Goal: Feedback & Contribution: Submit feedback/report problem

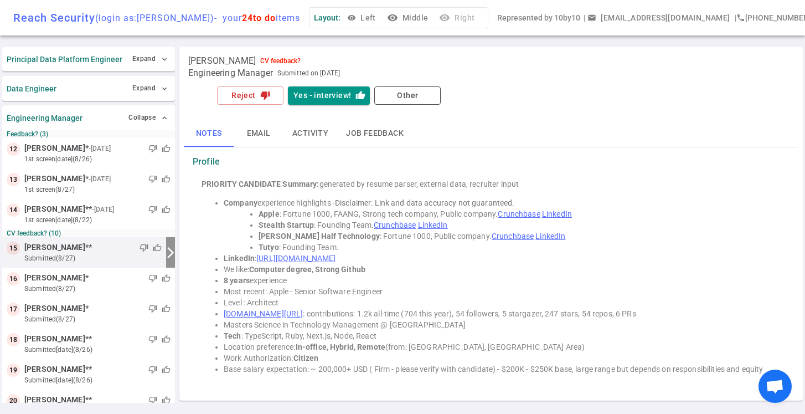
scroll to position [29, 0]
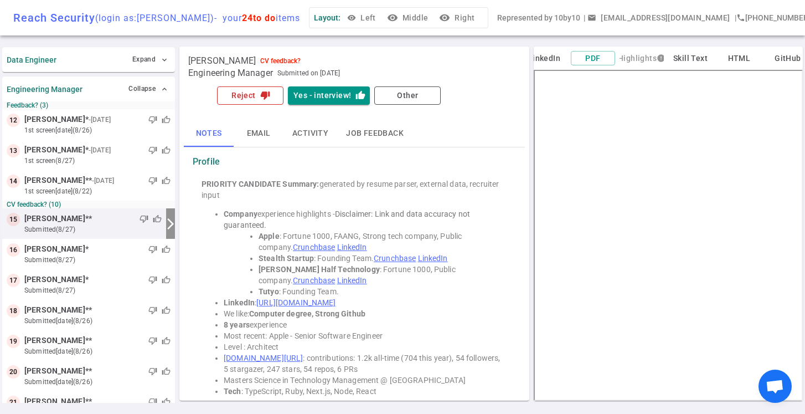
click at [253, 96] on button "Reject thumb_down" at bounding box center [250, 95] width 66 height 18
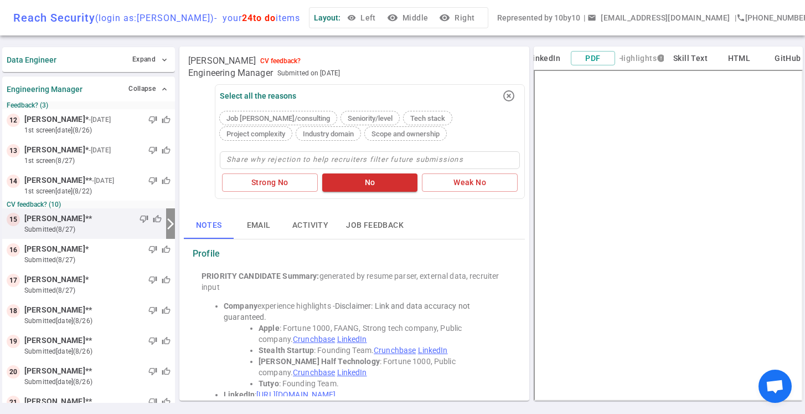
type textarea "W"
type textarea "We"
type textarea "W"
type textarea "Wr"
type textarea "W"
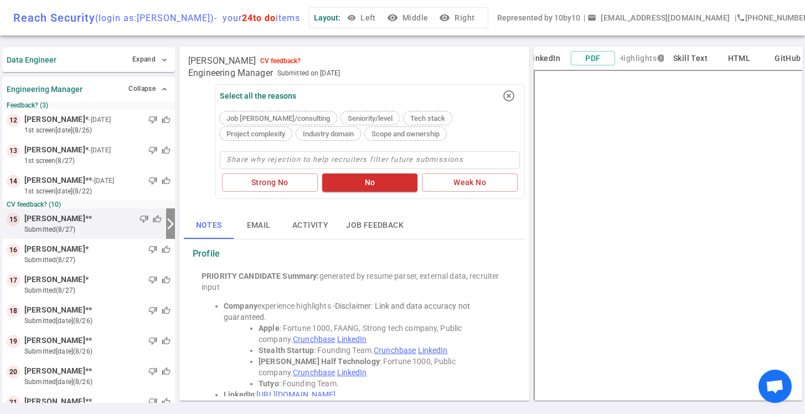
type textarea "N"
type textarea "No"
type textarea "N"
type textarea "No"
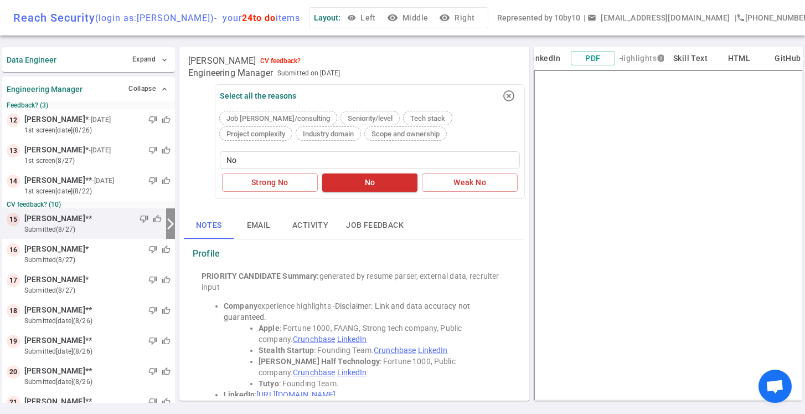
type textarea "Not"
type textarea "Not a"
type textarea "Not a f"
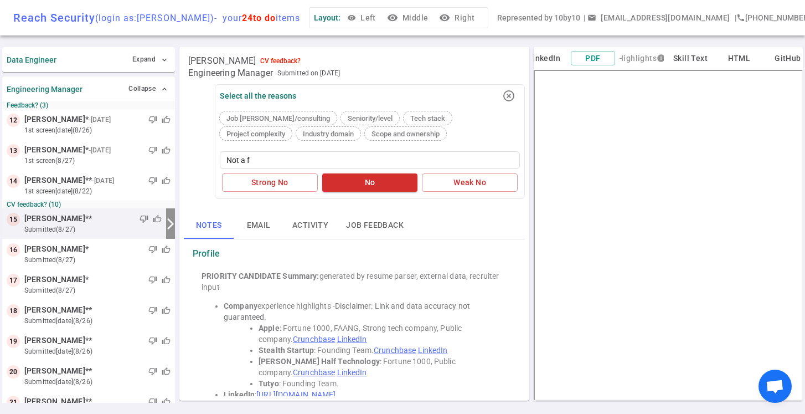
type textarea "Not a fi"
type textarea "Not a fit"
type textarea "Not a fit t"
type textarea "Not a fit te"
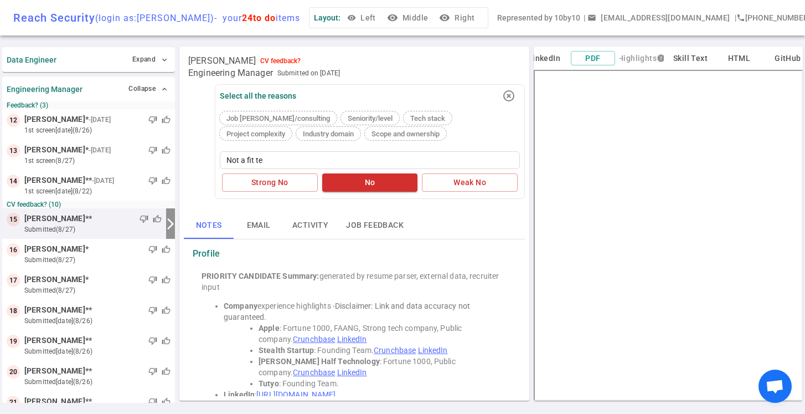
type textarea "Not a fit tec"
type textarea "Not a fit tech"
type textarea "Not a fit techn"
type textarea "Not a fit techni"
type textarea "Not a fit technic"
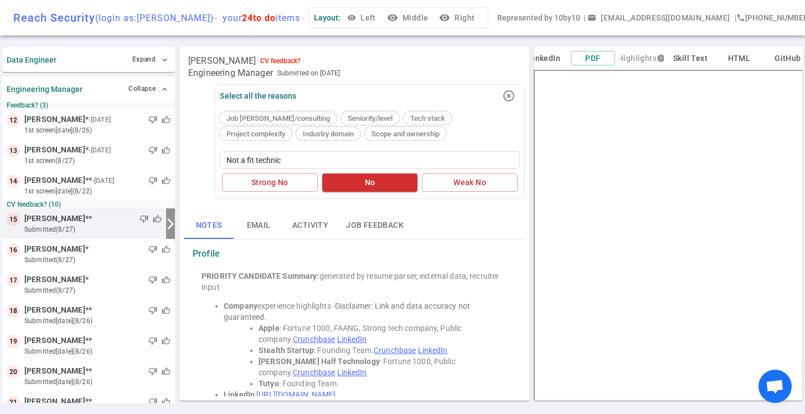
type textarea "Not a fit technica"
type textarea "Not a fit technical"
type textarea "Not a fit technicall"
type textarea "Not a fit technically"
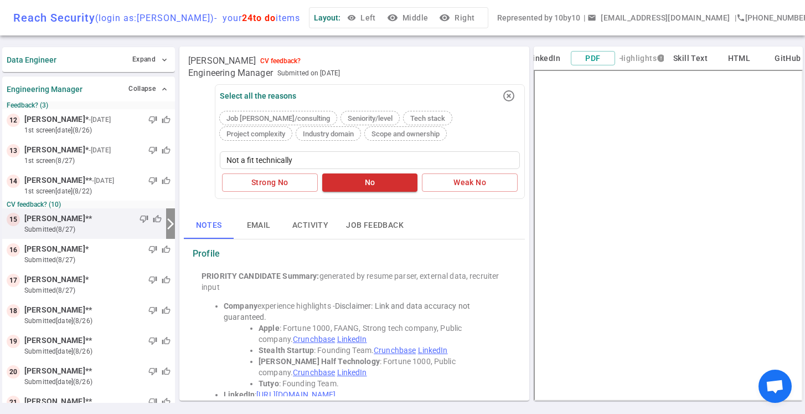
type textarea "Not a fit technically a"
type textarea "Not a fit technically an"
type textarea "Not a fit technically and"
type textarea "Not a fit technically and t"
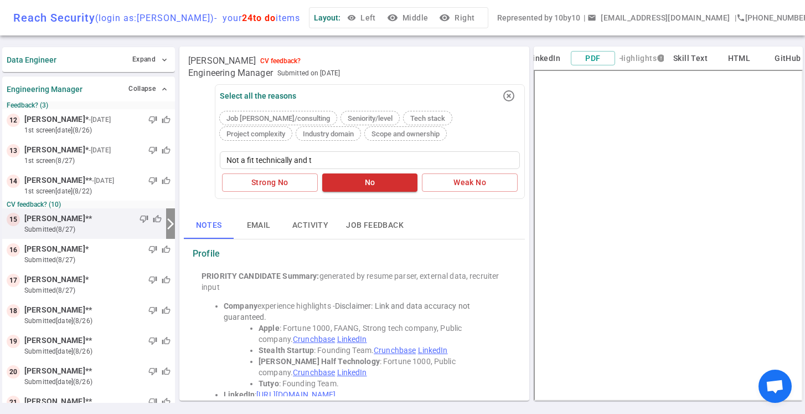
type textarea "Not a fit technically and th"
type textarea "Not a fit technically and the"
type textarea "Not a fit technically and the w"
type textarea "Not a fit technically and the wr"
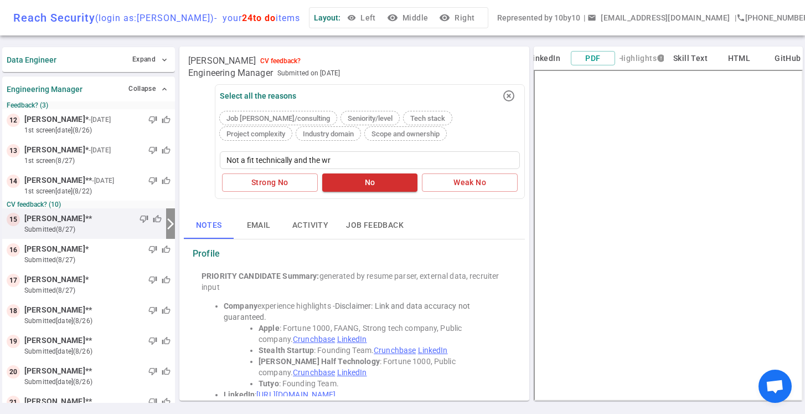
type textarea "Not a fit technically and the wro"
type textarea "Not a fit technically and the wron"
type textarea "Not a fit technically and the wrong"
type textarea "Not a fit technically and the wrong p"
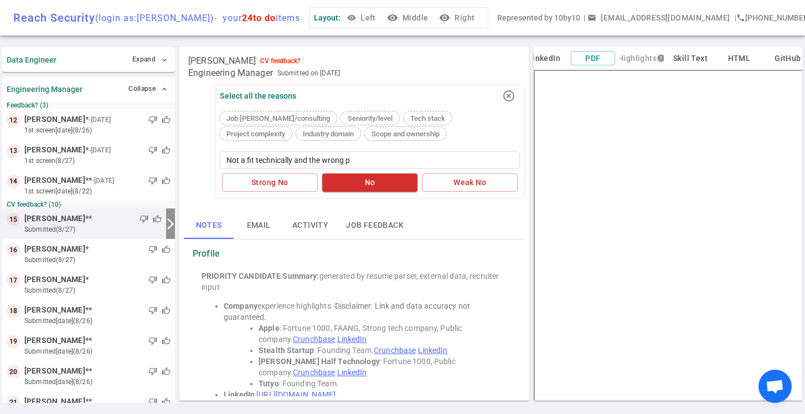
type textarea "Not a fit technically and the wrong po"
type textarea "Not a fit technically and the wrong pos"
type textarea "Not a fit technically and the wrong posi"
type textarea "Not a fit technically and the wrong posit"
type textarea "Not a fit technically and the wrong positi"
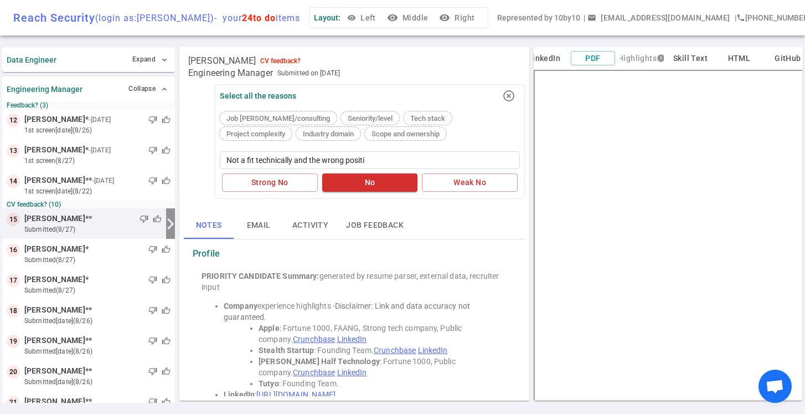
type textarea "Not a fit technically and the wrong positio"
type textarea "Not a fit technically and the wrong positi"
type textarea "Not a fit technically and the wrong posit"
type textarea "Not a fit technically and the wrong posi"
type textarea "Not a fit technically and the wrong pos"
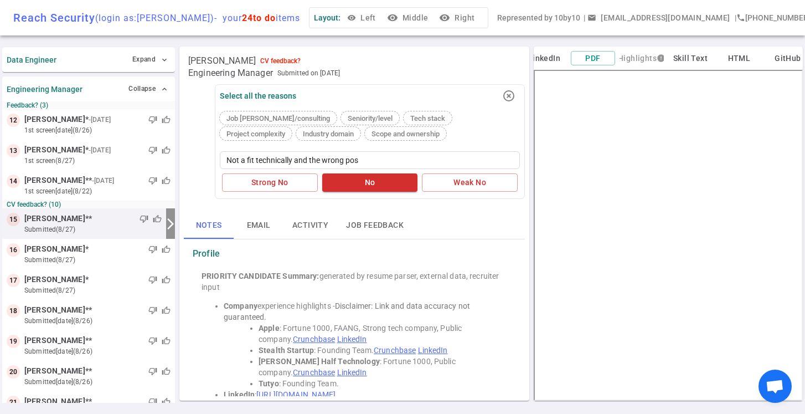
type textarea "Not a fit technically and the wrong po"
type textarea "Not a fit technically and the wrong p"
type textarea "Not a fit technically and the wrong"
type textarea "Not a fit technically and the wron"
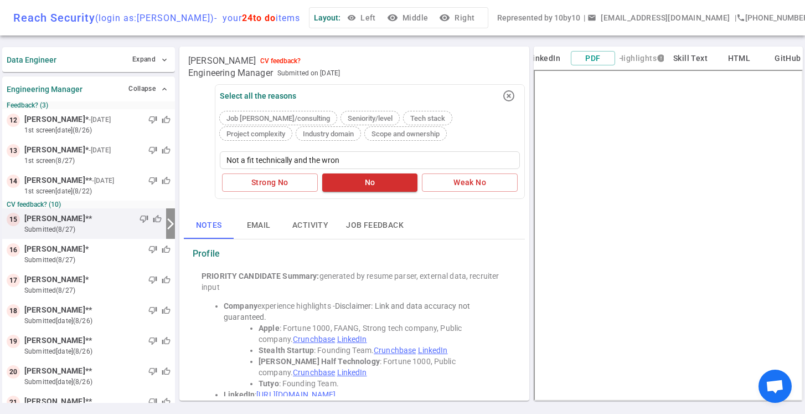
type textarea "Not a fit technically and the wro"
type textarea "Not a fit technically and the wr"
type textarea "Not a fit technically and the w"
type textarea "Not a fit technically and the"
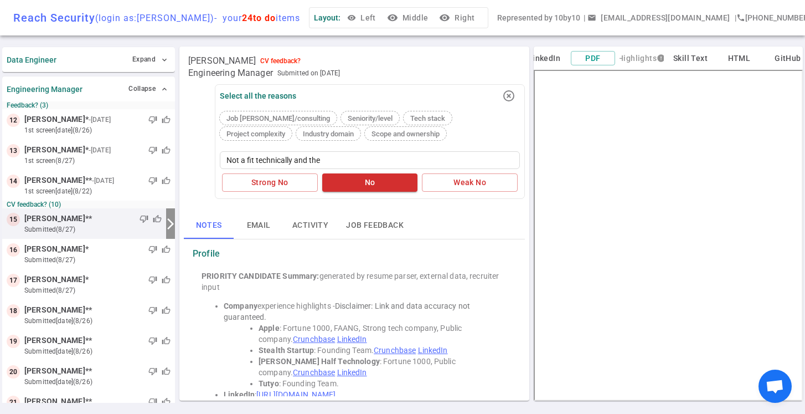
type textarea "Not a fit technically and th"
type textarea "Not a fit technically and t"
type textarea "Not a fit technically and"
type textarea "Not a fit technically an"
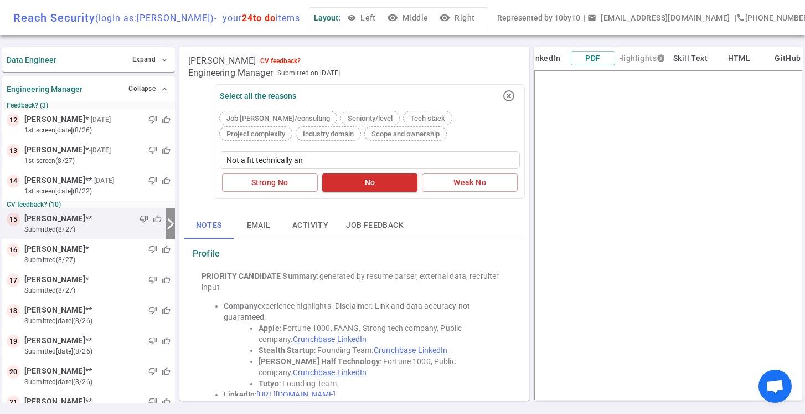
type textarea "Not a fit technically a"
type textarea "Not a fit technically"
type textarea "Not a fit technicall"
type textarea "Not a fit technical"
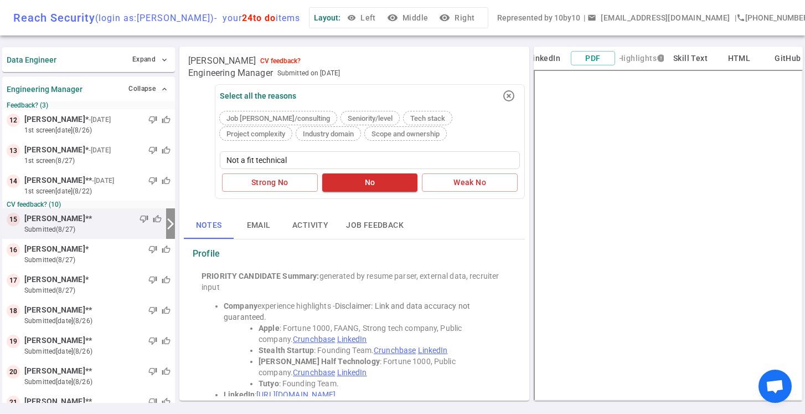
type textarea "Not a fit technica"
type textarea "Not a fit technic"
type textarea "Not a fit techni"
type textarea "Not a fit techn"
type textarea "Not a fit tech"
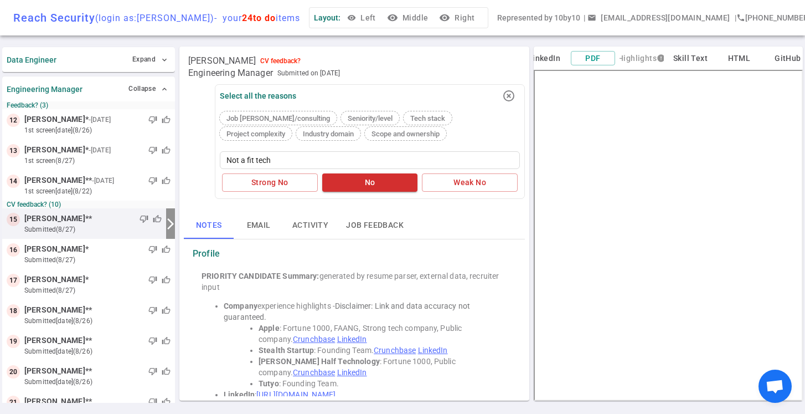
type textarea "Not a fit tec"
type textarea "Not a fit te"
type textarea "Not a fit t"
type textarea "Not a fit"
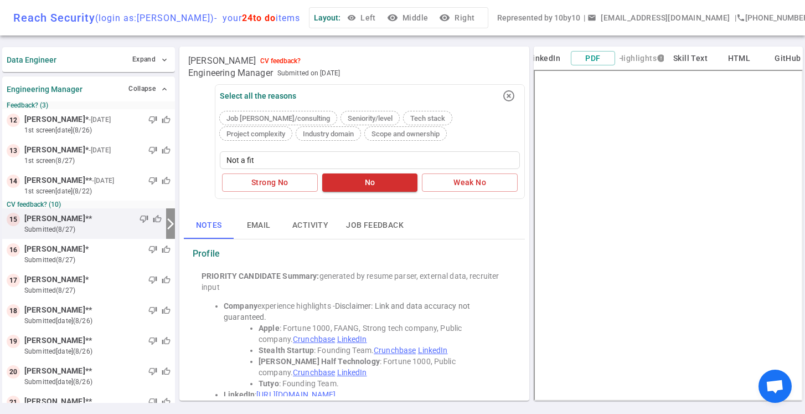
type textarea "Not a fi"
type textarea "Not a f"
type textarea "Not a"
type textarea "Not"
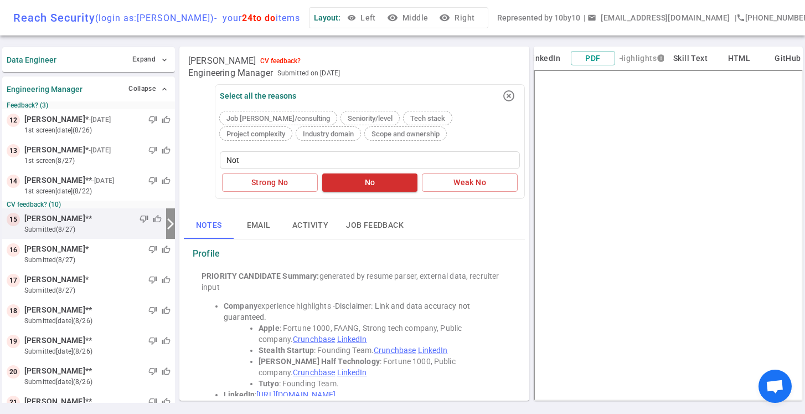
type textarea "Not"
type textarea "No"
type textarea "N"
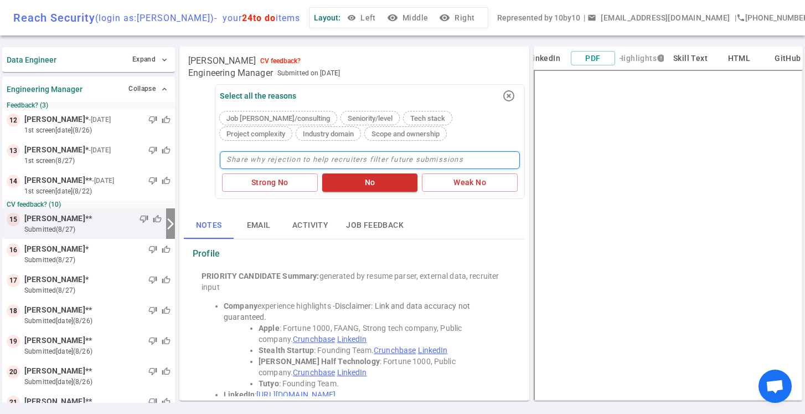
type textarea "L"
type textarea "La"
type textarea "Lac"
type textarea "Lack"
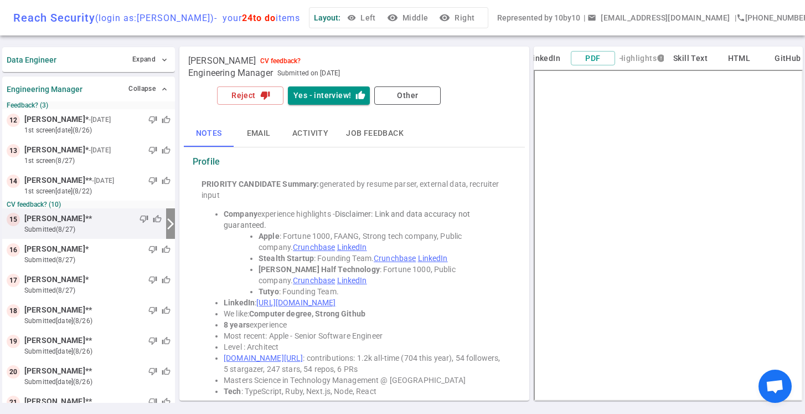
click at [317, 136] on button "Activity" at bounding box center [311, 133] width 54 height 27
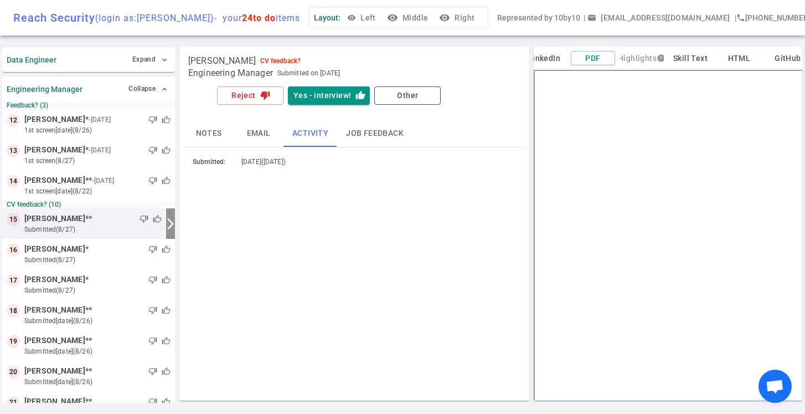
click at [207, 128] on button "Notes" at bounding box center [209, 133] width 50 height 27
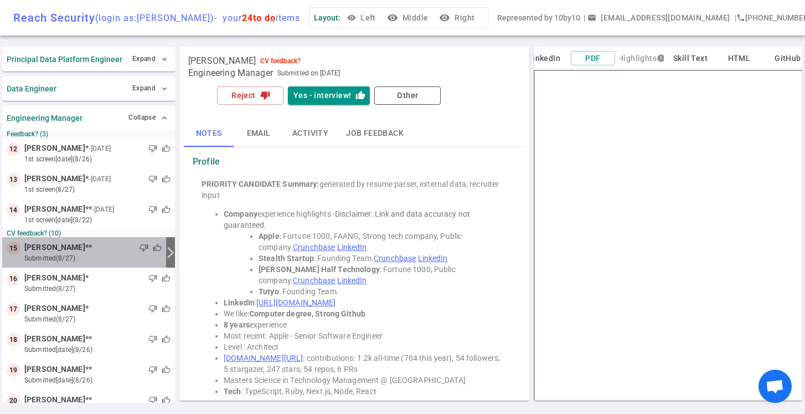
click at [140, 246] on span "thumb_down" at bounding box center [144, 247] width 9 height 9
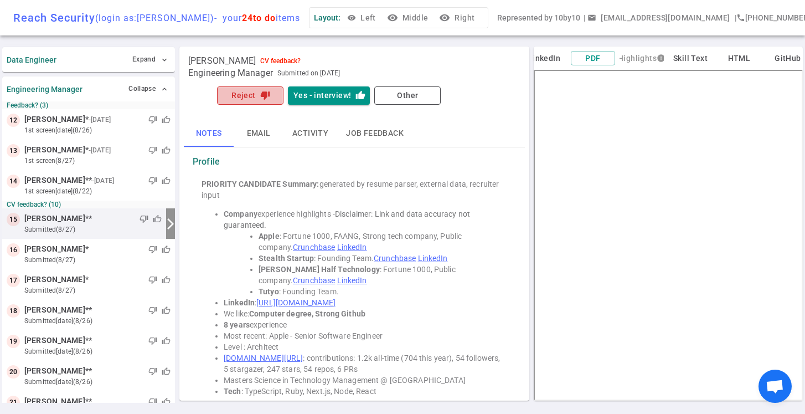
click at [243, 96] on button "Reject thumb_down" at bounding box center [250, 95] width 66 height 18
